Goal: Obtain resource: Obtain resource

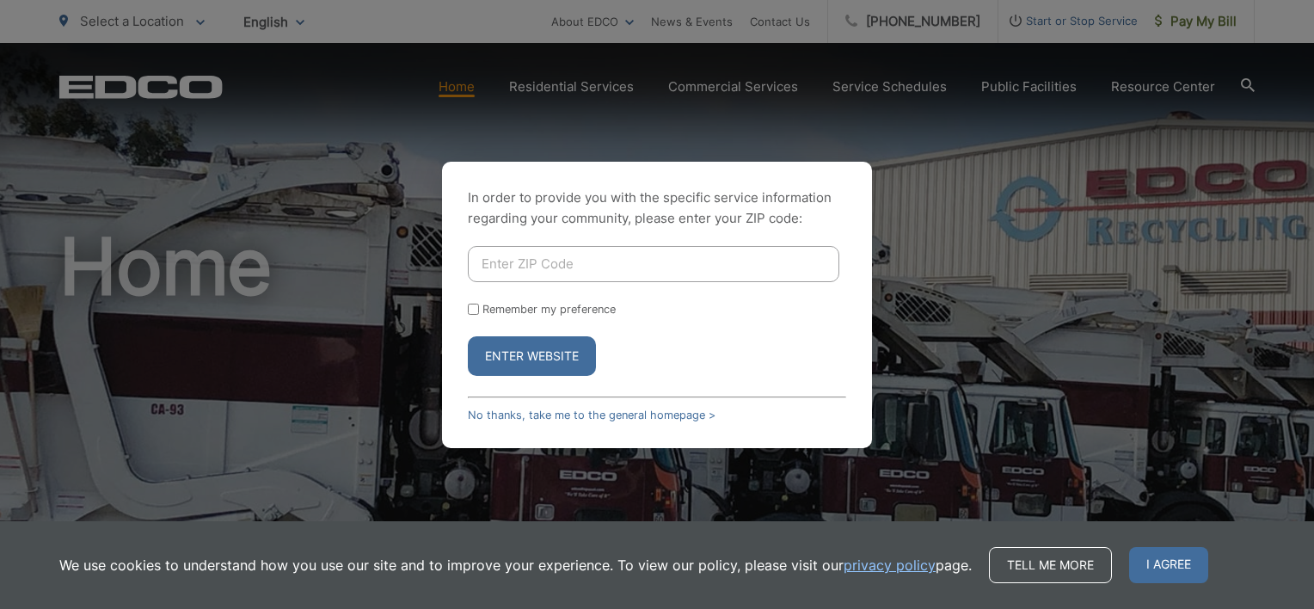
click at [554, 268] on input "Enter ZIP Code" at bounding box center [654, 264] width 372 height 36
type input "92081"
click at [547, 354] on button "Enter Website" at bounding box center [532, 356] width 128 height 40
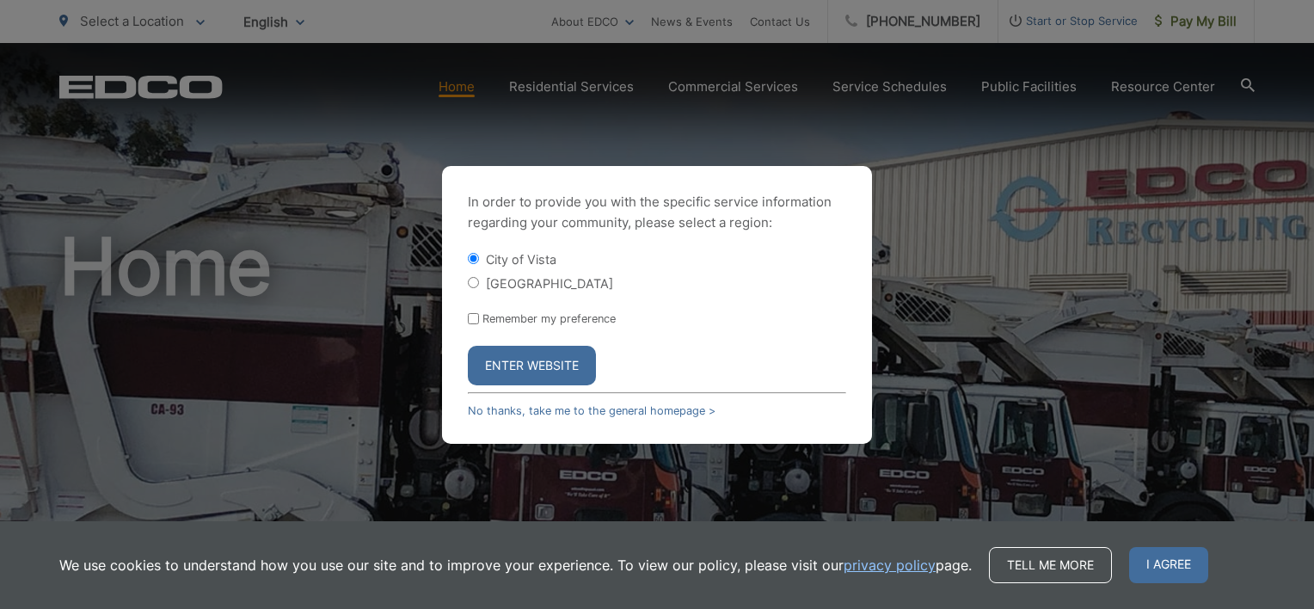
click at [553, 358] on button "Enter Website" at bounding box center [532, 366] width 128 height 40
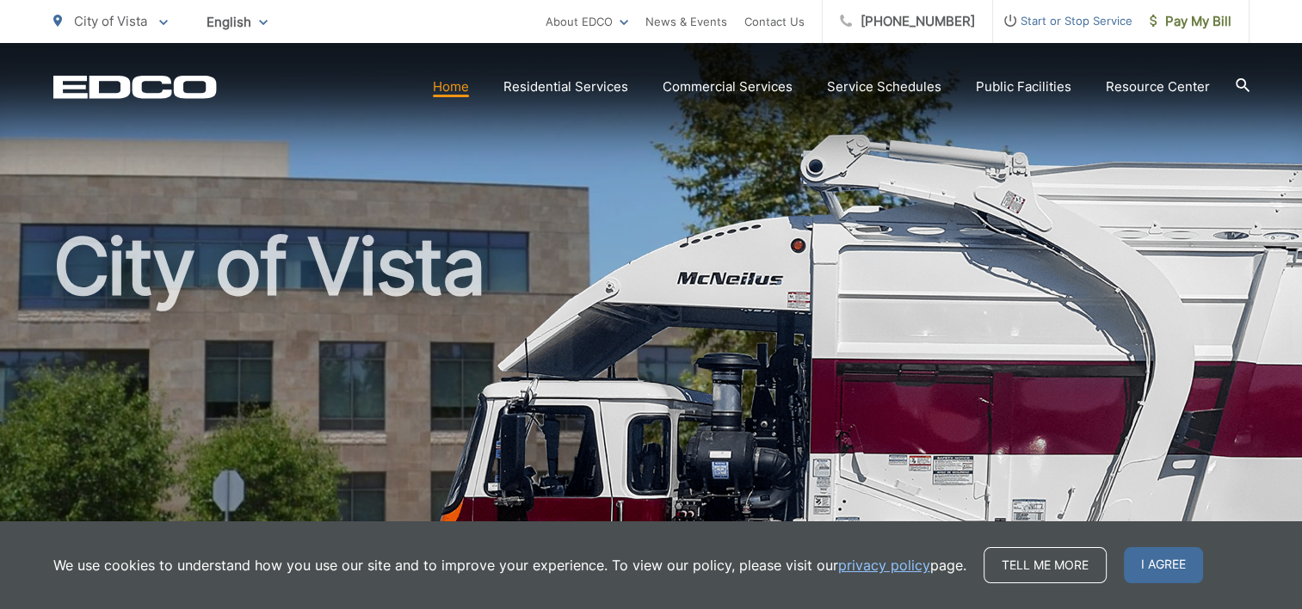
click at [948, 117] on div "City of Vista" at bounding box center [651, 398] width 1196 height 710
click at [617, 174] on div "City of Vista" at bounding box center [651, 398] width 1196 height 710
click at [643, 189] on div "City of Vista" at bounding box center [651, 398] width 1196 height 710
click at [944, 111] on div "City of Vista" at bounding box center [651, 398] width 1196 height 710
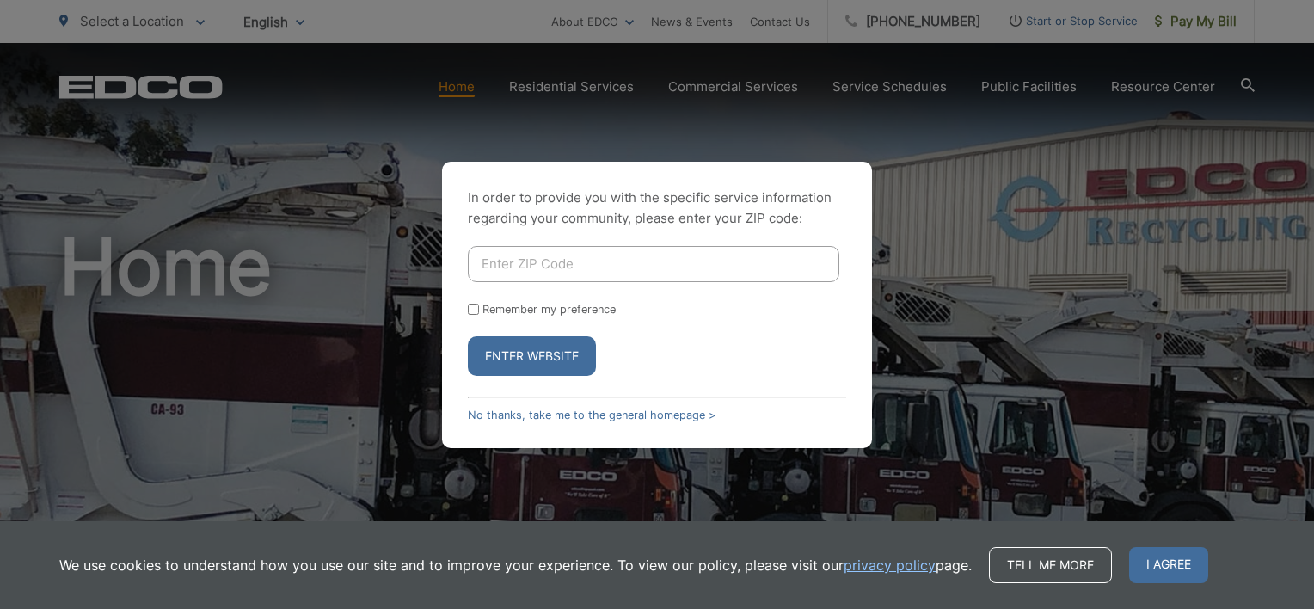
click at [680, 268] on input "Enter ZIP Code" at bounding box center [654, 264] width 372 height 36
type input "92081"
click at [556, 356] on button "Enter Website" at bounding box center [532, 356] width 128 height 40
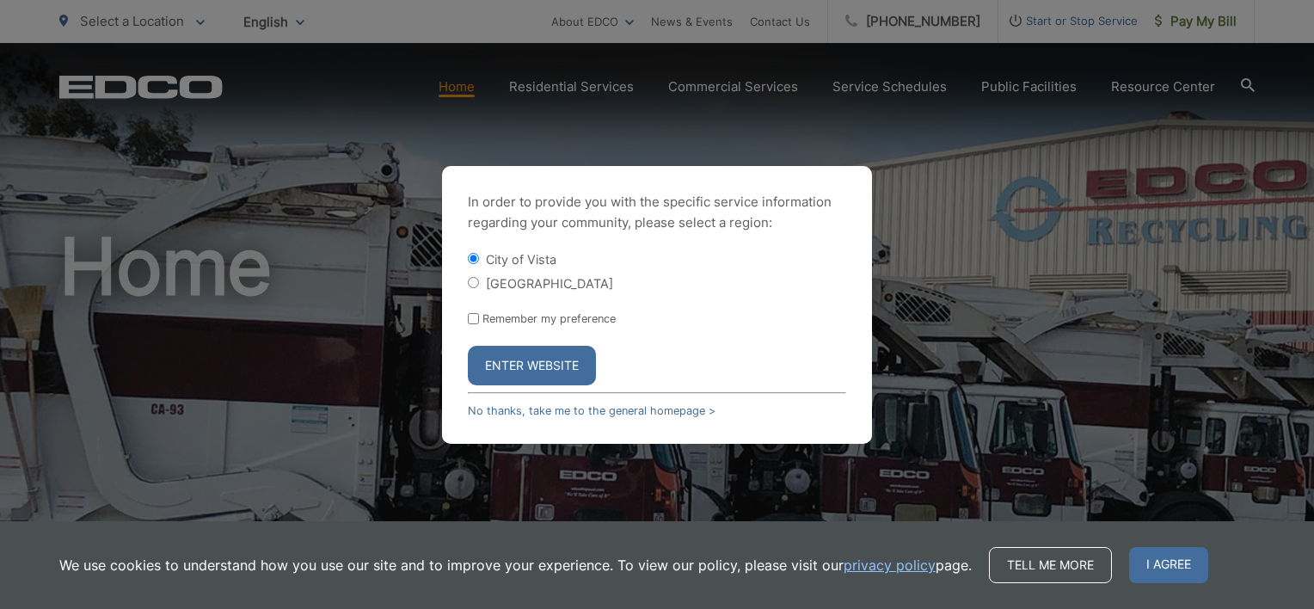
click at [556, 356] on button "Enter Website" at bounding box center [532, 366] width 128 height 40
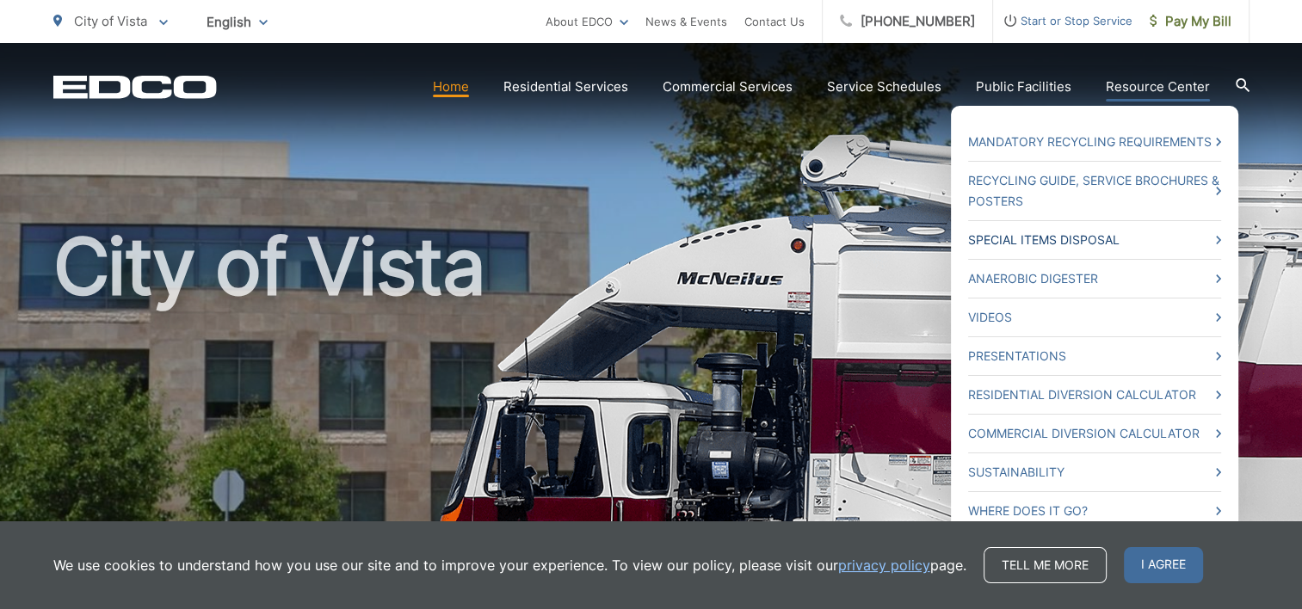
click at [1115, 237] on link "Special Items Disposal" at bounding box center [1094, 240] width 253 height 21
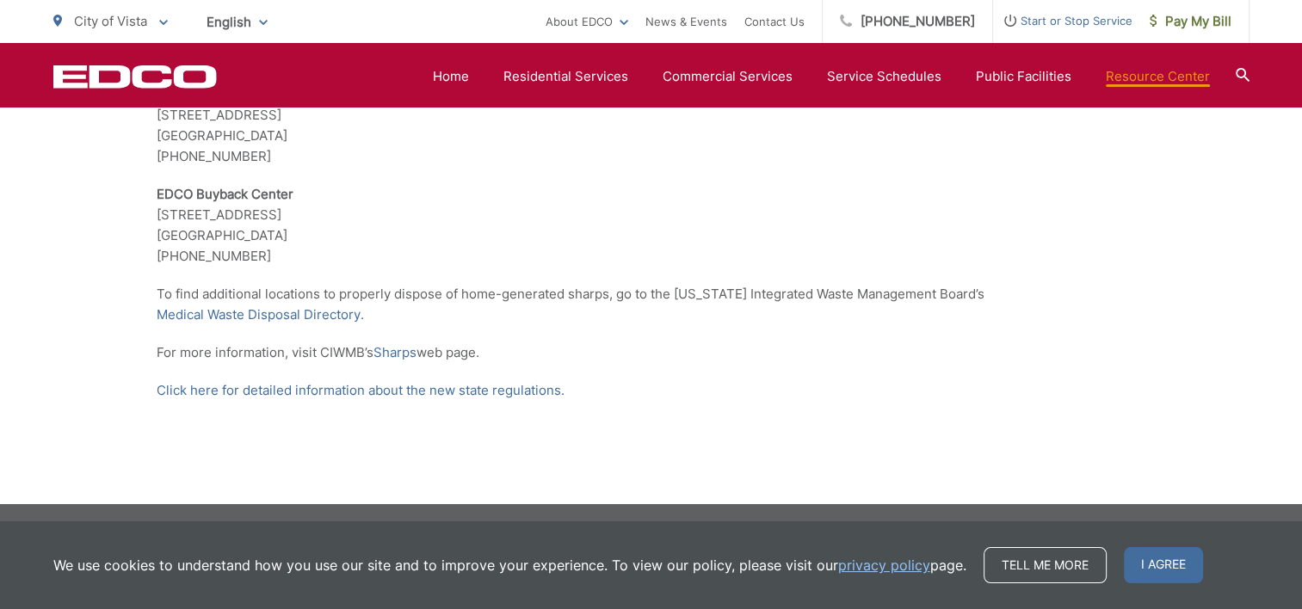
scroll to position [3386, 0]
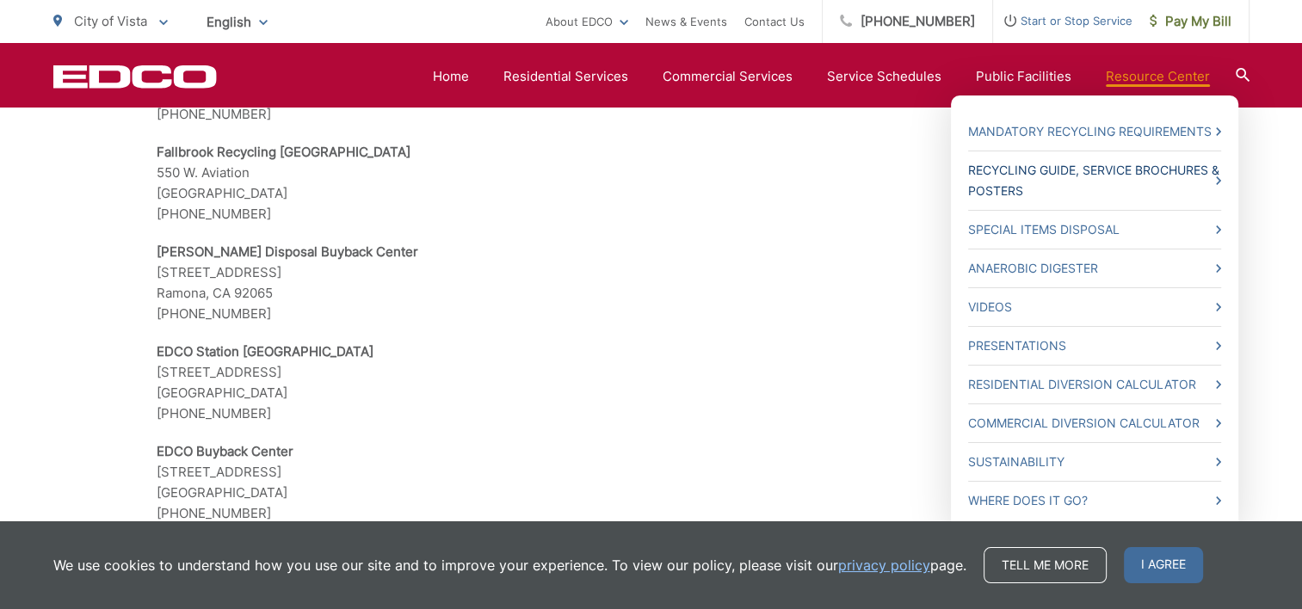
click at [1216, 181] on icon at bounding box center [1218, 180] width 5 height 9
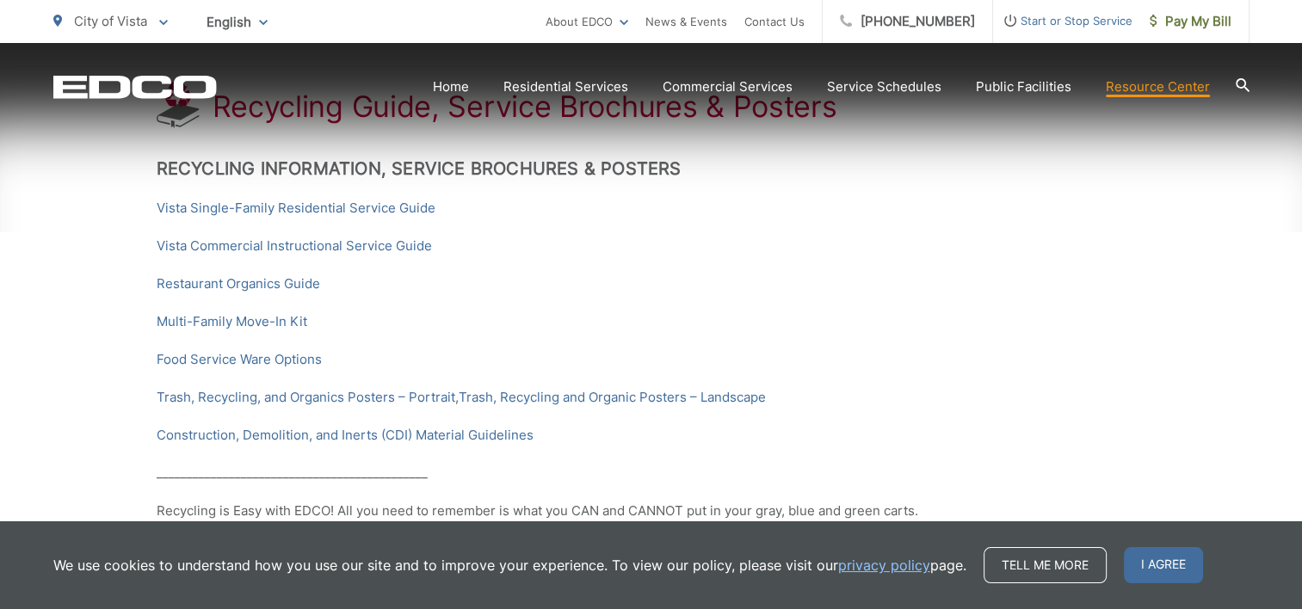
scroll to position [388, 0]
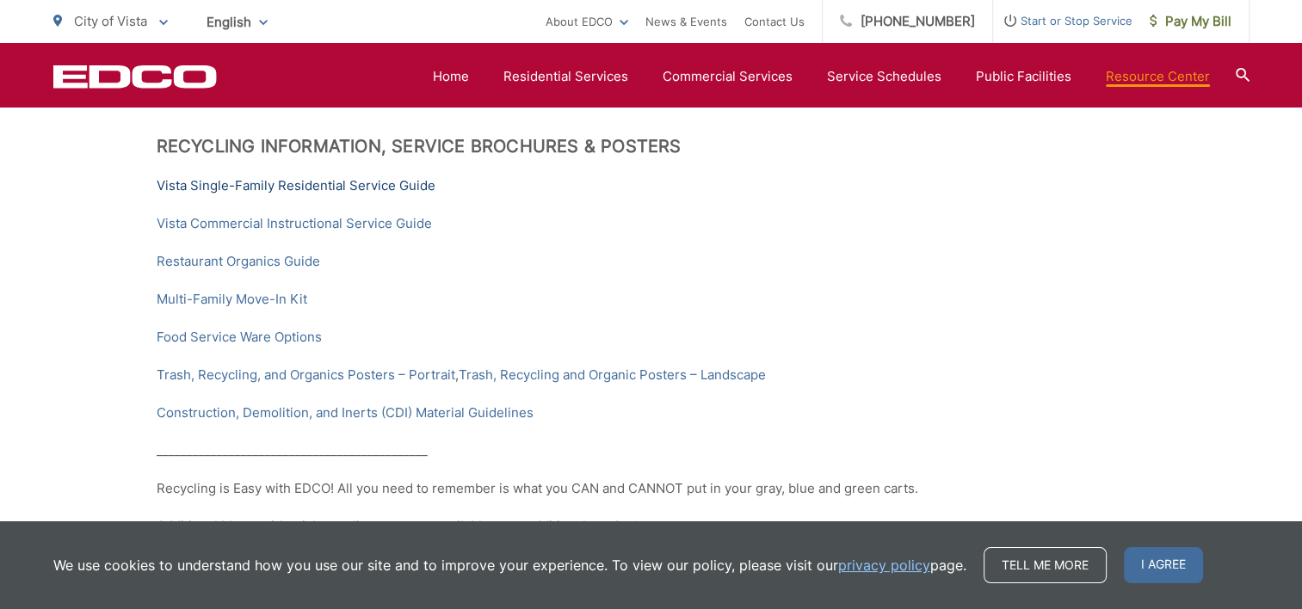
click at [296, 183] on link "Vista Single-Family Residential Service Guide" at bounding box center [296, 185] width 279 height 21
